Goal: Find specific page/section: Find specific page/section

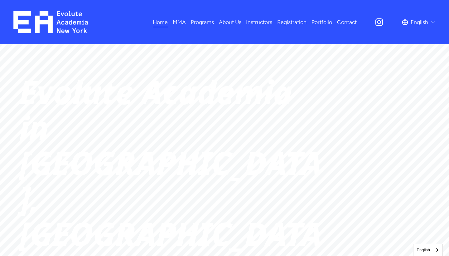
click at [0, 0] on span "Dance" at bounding box center [0, 0] width 0 height 0
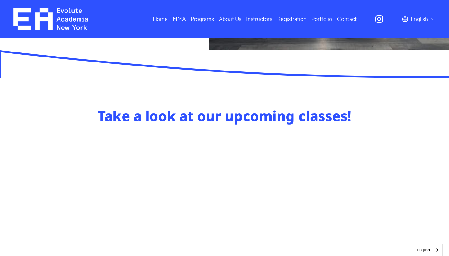
scroll to position [352, 0]
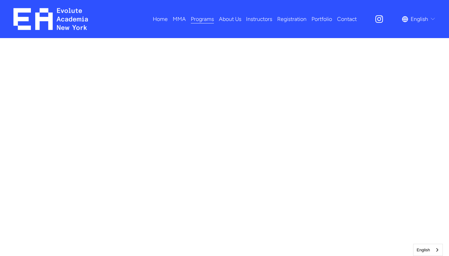
click at [264, 20] on link "Instructors" at bounding box center [259, 18] width 26 height 11
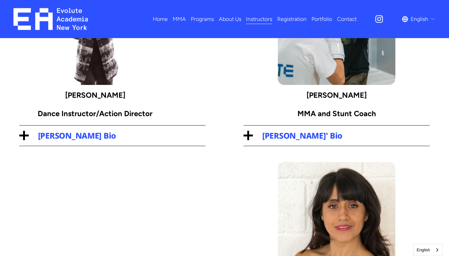
scroll to position [99, 0]
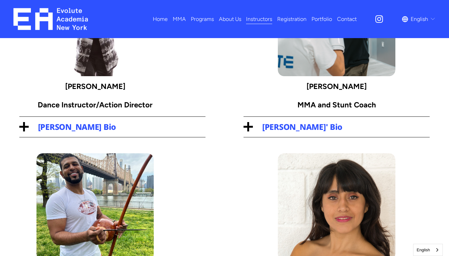
click at [25, 128] on div at bounding box center [23, 127] width 9 height 2
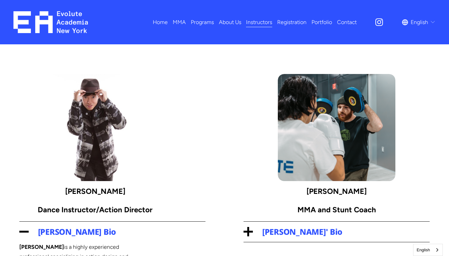
scroll to position [0, 0]
drag, startPoint x: 125, startPoint y: 188, endPoint x: 79, endPoint y: 188, distance: 46.8
click at [79, 188] on p "Kai Zhang" at bounding box center [95, 190] width 117 height 13
copy strong "Kai Zhang"
